Goal: Information Seeking & Learning: Learn about a topic

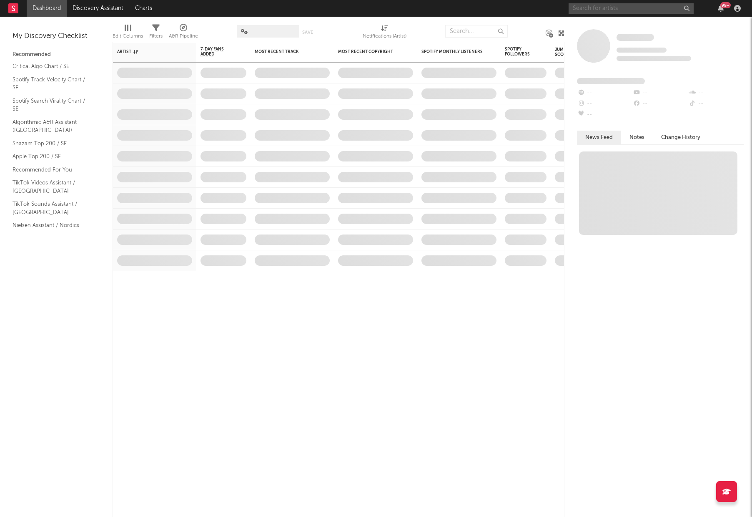
click at [659, 10] on input "text" at bounding box center [631, 8] width 125 height 10
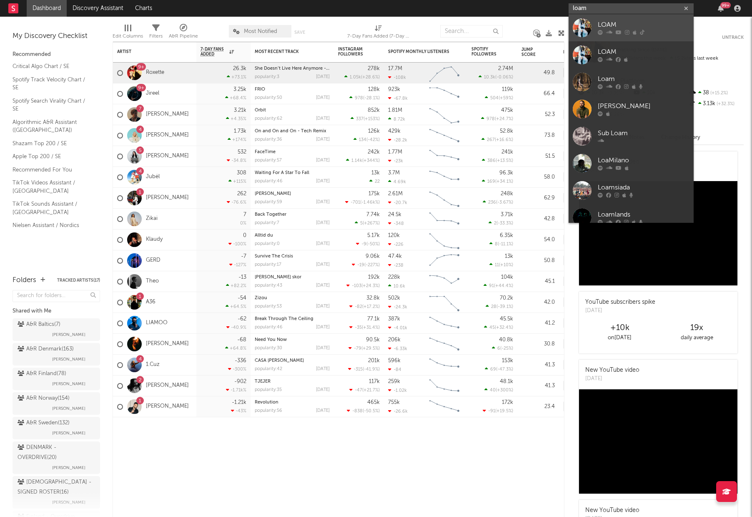
type input "loam"
click at [621, 24] on div "LOAM" at bounding box center [644, 25] width 92 height 10
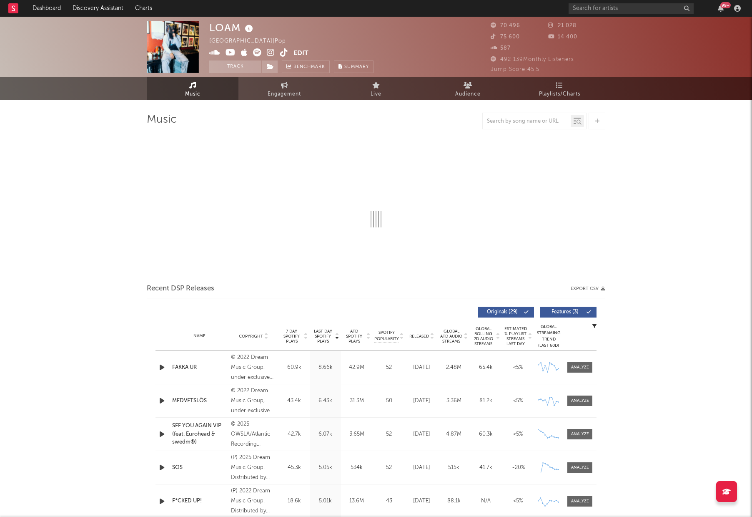
select select "6m"
